Goal: Navigation & Orientation: Find specific page/section

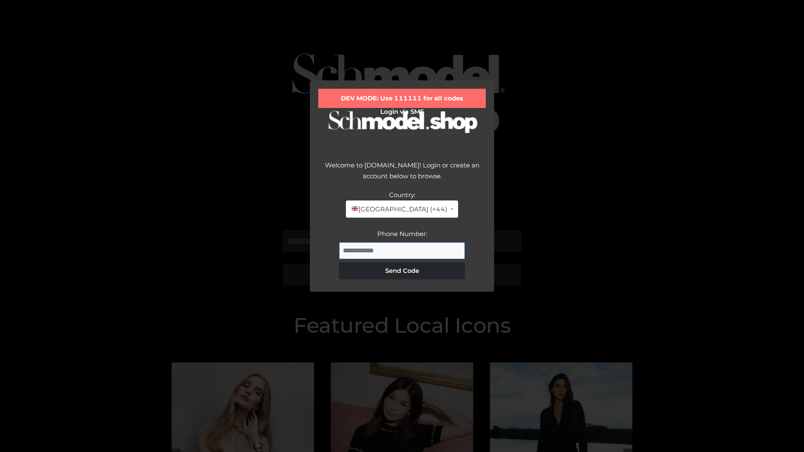
click at [402, 250] on input "Phone Number:" at bounding box center [402, 251] width 126 height 17
type input "**********"
click at [402, 271] on button "Send Code" at bounding box center [402, 271] width 126 height 17
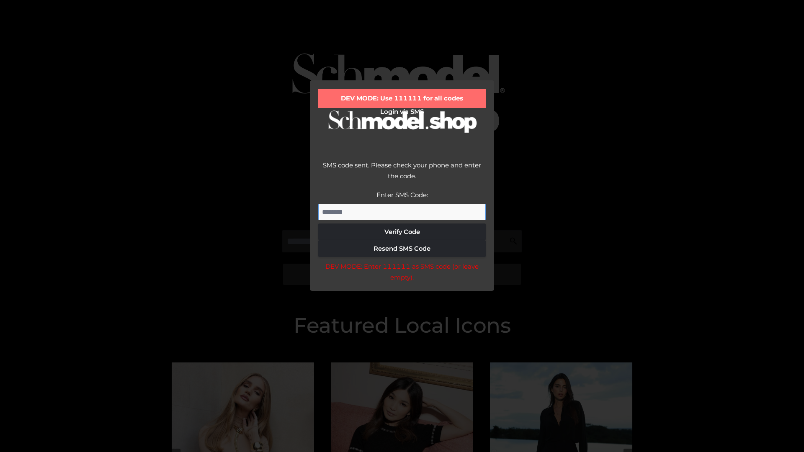
click at [402, 212] on input "Enter SMS Code:" at bounding box center [402, 212] width 168 height 17
type input "******"
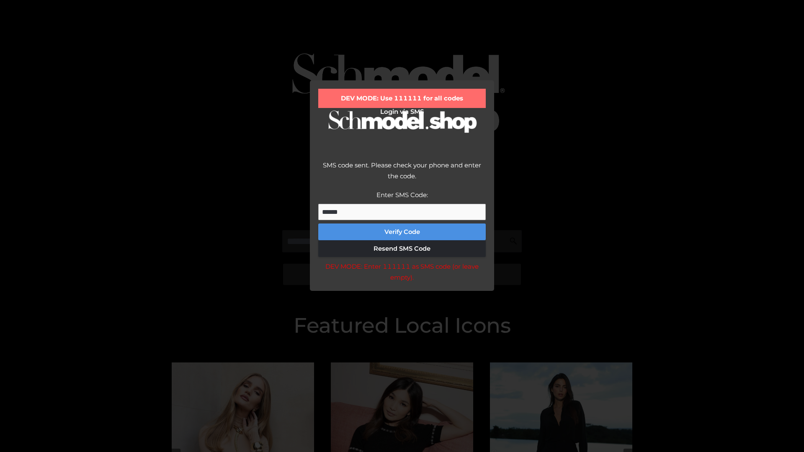
click at [402, 232] on button "Verify Code" at bounding box center [402, 232] width 168 height 17
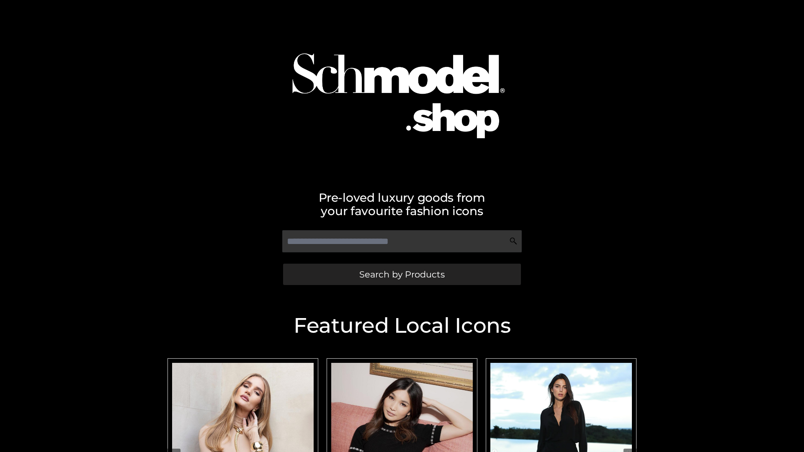
click at [402, 274] on span "Search by Products" at bounding box center [401, 274] width 85 height 9
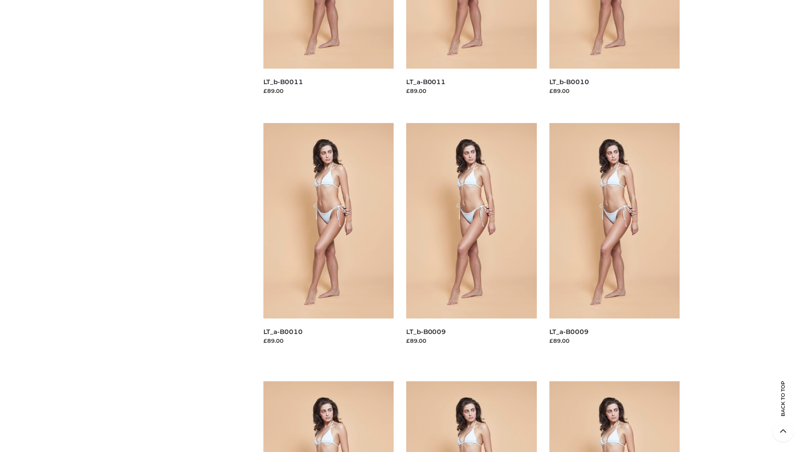
scroll to position [2208, 0]
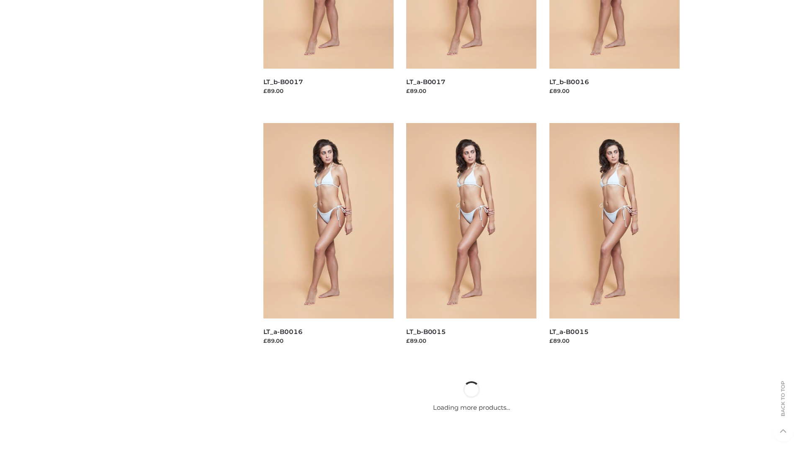
scroll to position [682, 0]
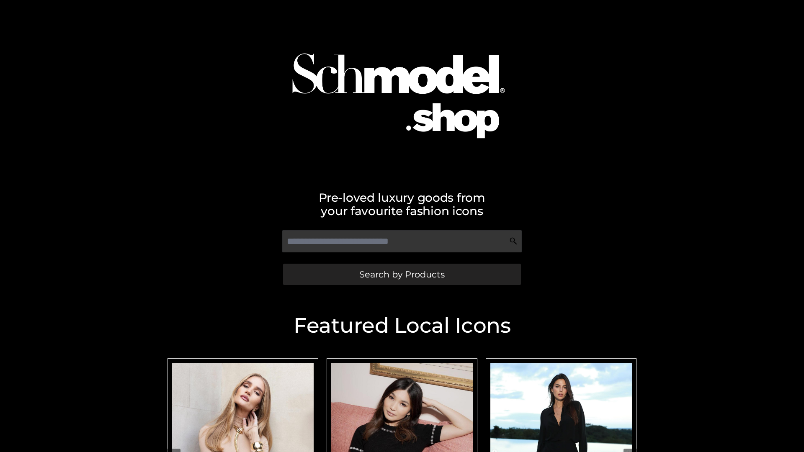
click at [402, 274] on span "Search by Products" at bounding box center [401, 274] width 85 height 9
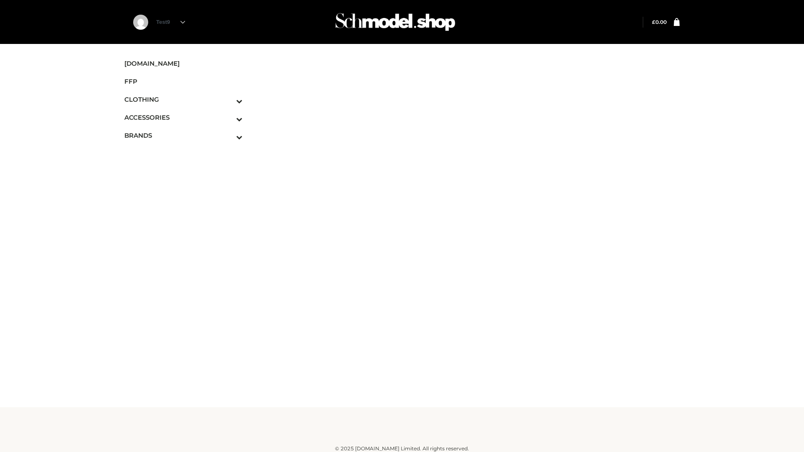
scroll to position [5, 0]
